Goal: Task Accomplishment & Management: Complete application form

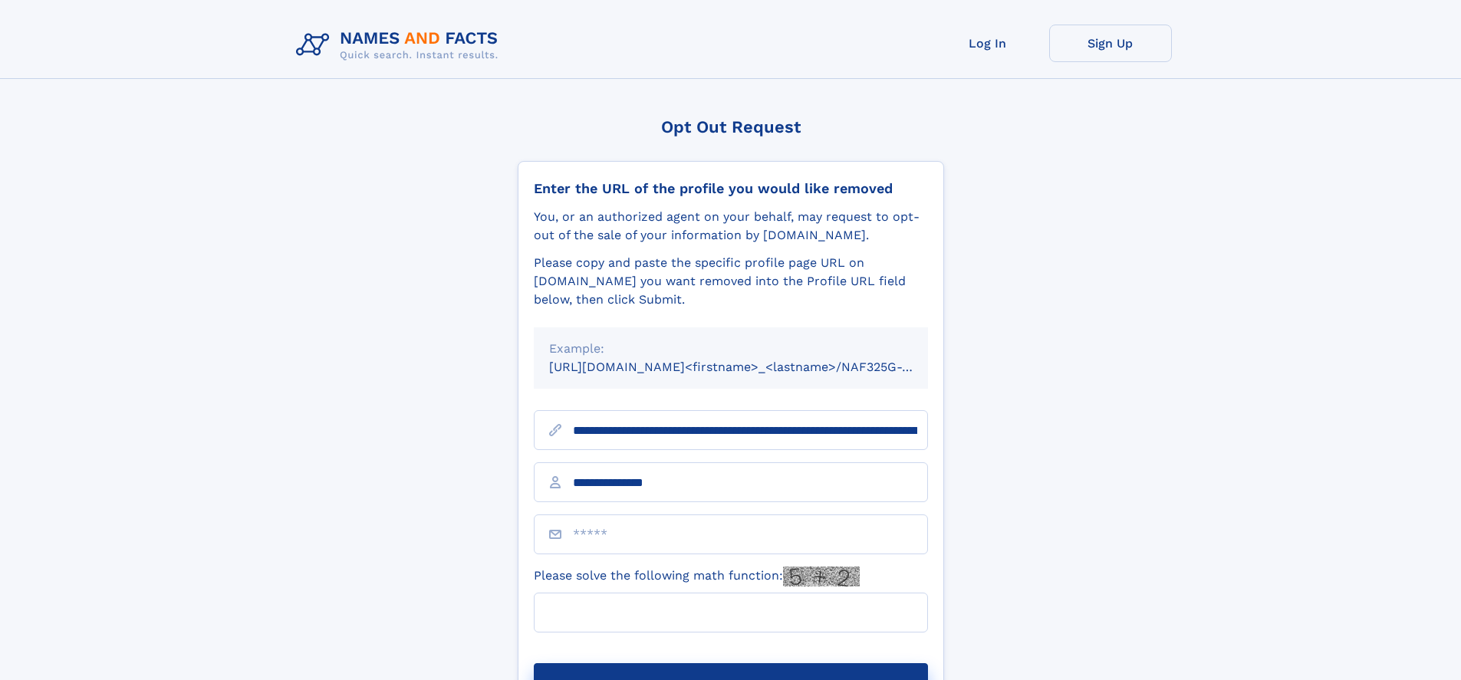
type input "**********"
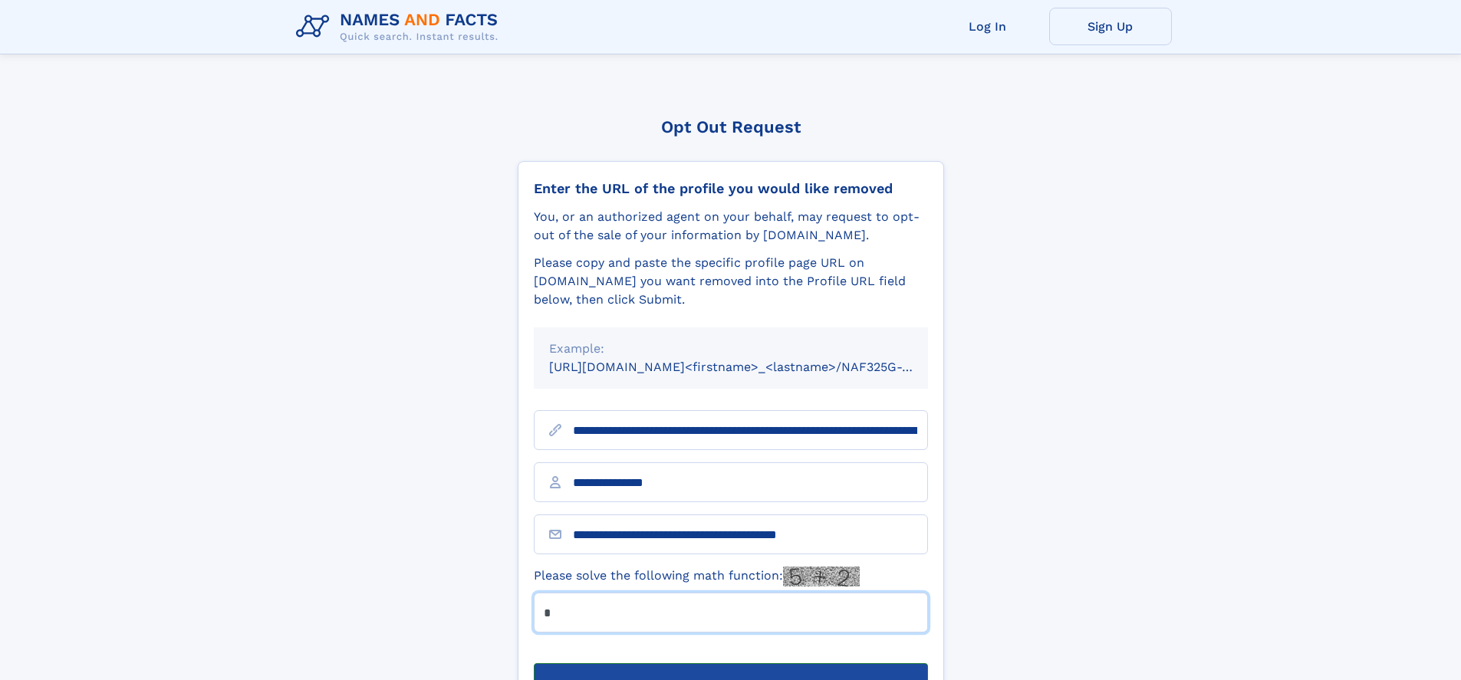
type input "*"
click at [730, 663] on button "Submit Opt Out Request" at bounding box center [731, 687] width 394 height 49
